Goal: Navigation & Orientation: Find specific page/section

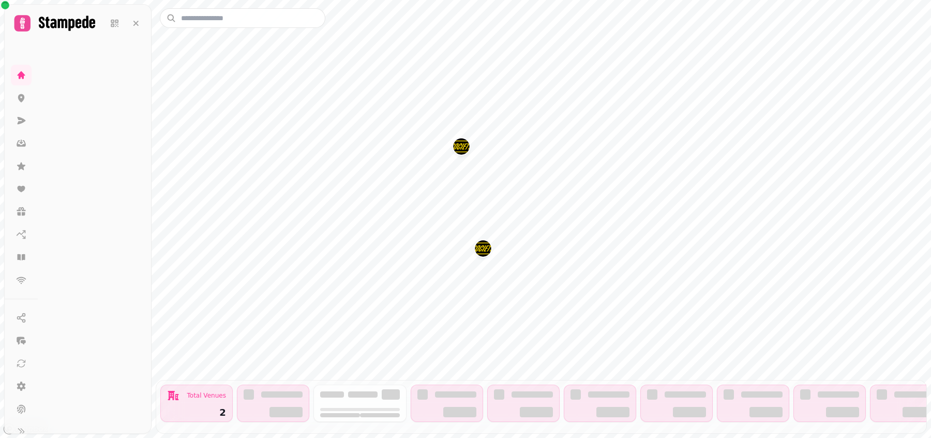
click at [697, 10] on div "Total Venues 2 Marketing Quick access Inbox Quick access Scanner Quick access S…" at bounding box center [541, 219] width 779 height 438
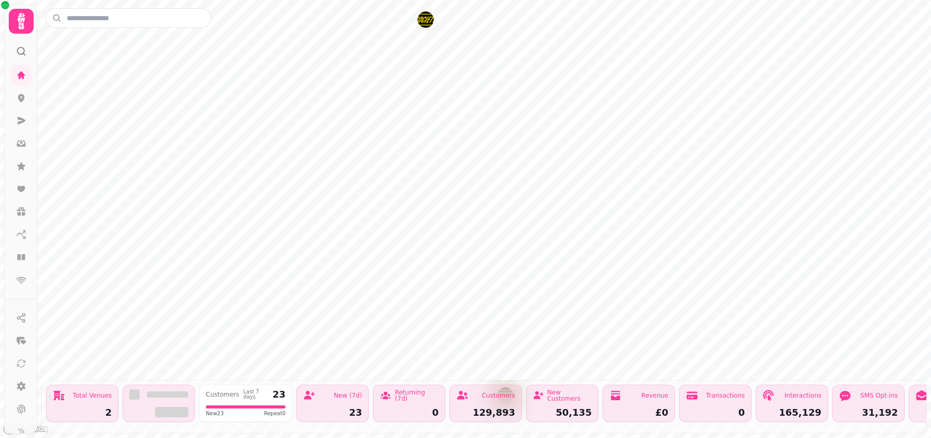
click at [25, 25] on icon at bounding box center [21, 21] width 21 height 21
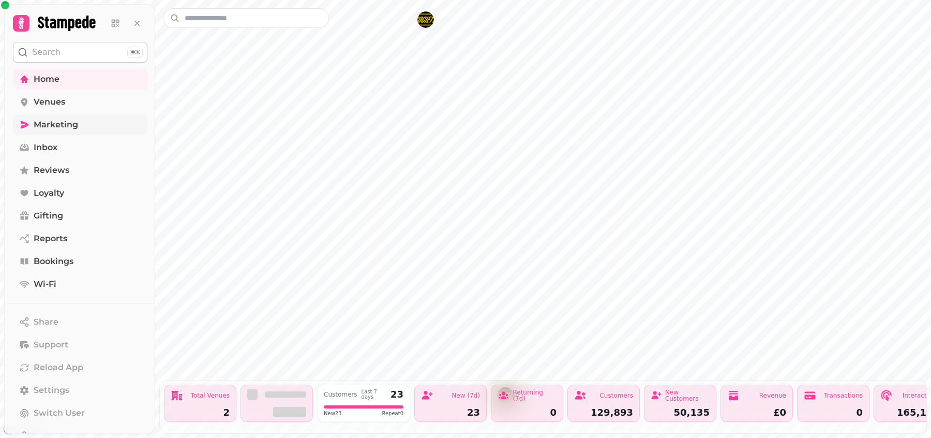
click at [56, 123] on span "Marketing" at bounding box center [56, 124] width 44 height 12
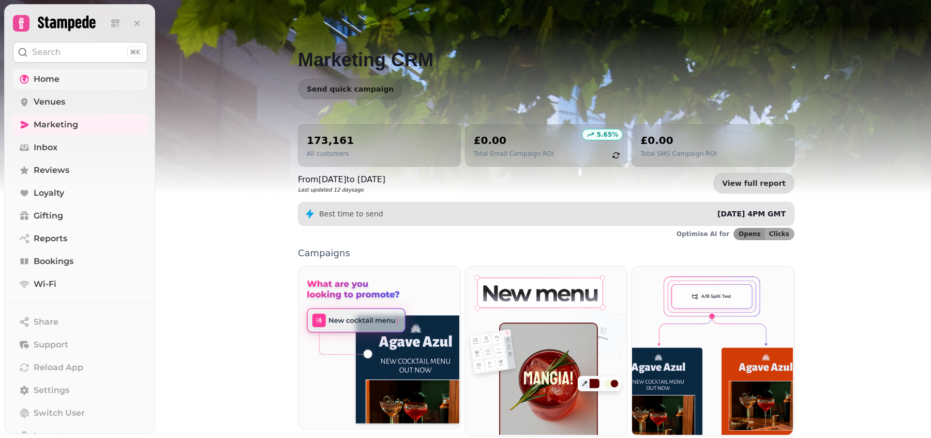
click at [55, 80] on span "Home" at bounding box center [47, 79] width 26 height 12
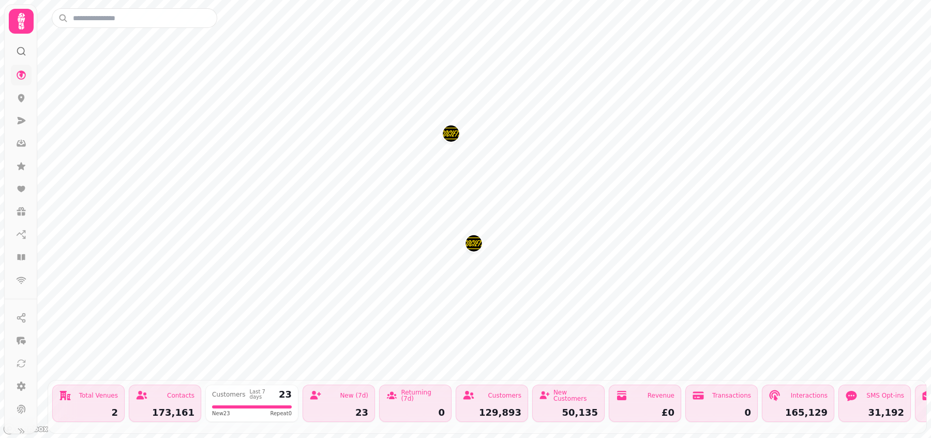
click at [469, 245] on img "Society Manchester" at bounding box center [473, 243] width 16 height 16
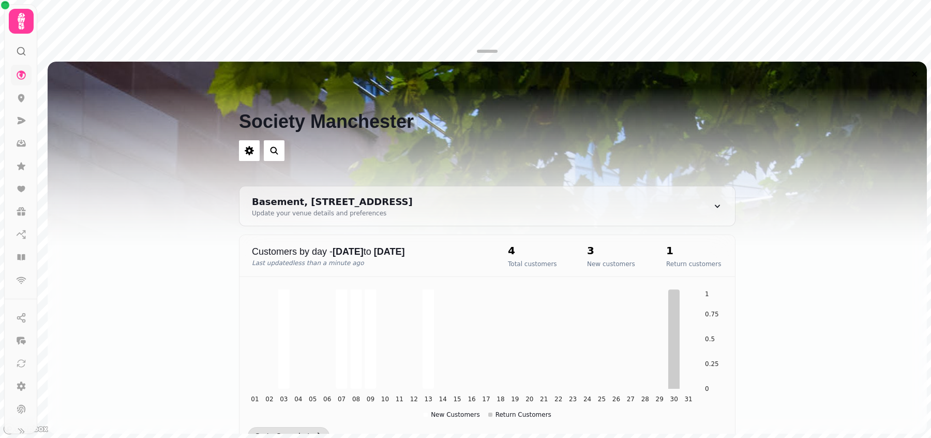
click at [17, 25] on icon at bounding box center [21, 21] width 21 height 21
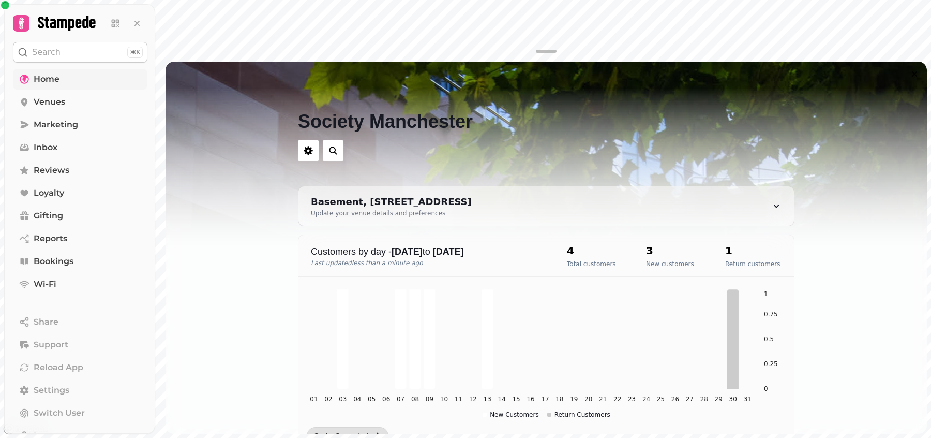
click at [64, 80] on link "Home" at bounding box center [80, 79] width 134 height 21
click at [62, 97] on span "Venues" at bounding box center [50, 102] width 32 height 12
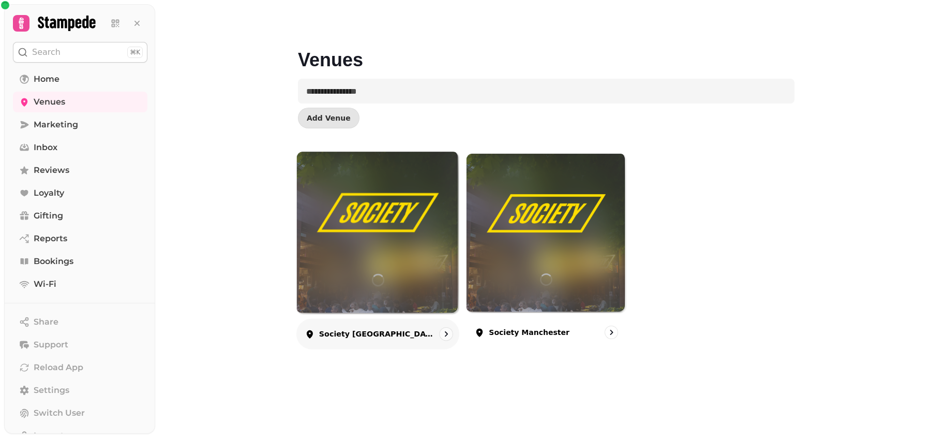
click at [361, 223] on img at bounding box center [378, 213] width 122 height 68
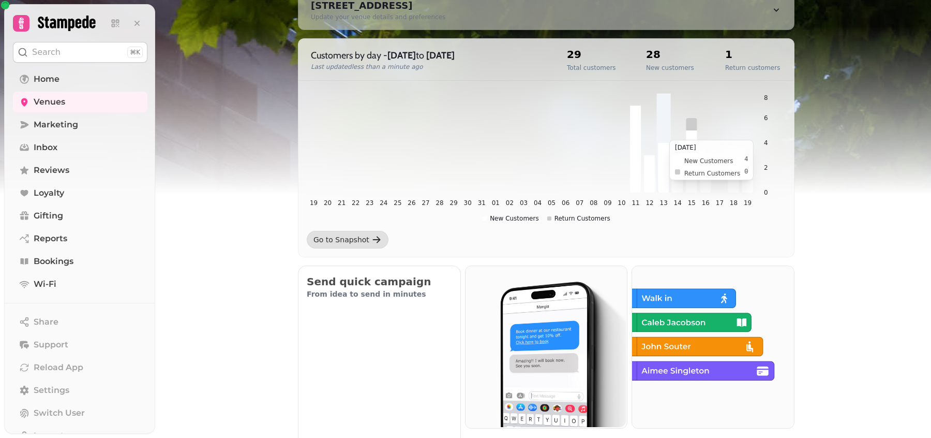
scroll to position [69, 0]
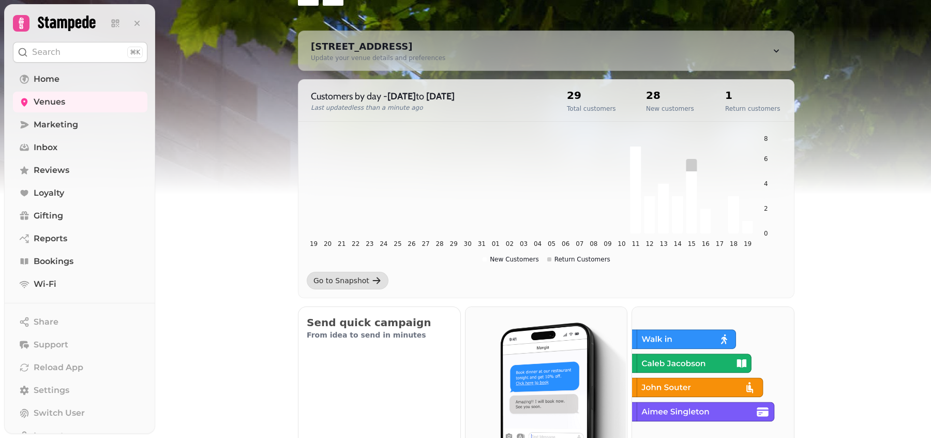
click at [25, 21] on icon at bounding box center [21, 23] width 14 height 14
